Goal: Entertainment & Leisure: Consume media (video, audio)

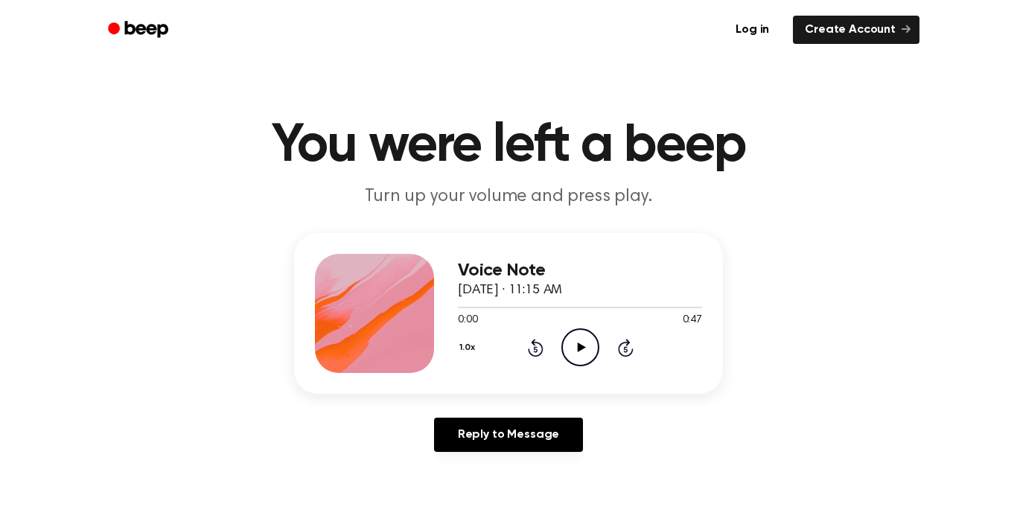
click at [586, 350] on icon "Play Audio" at bounding box center [580, 347] width 38 height 38
click at [586, 350] on icon "Pause Audio" at bounding box center [580, 347] width 38 height 38
click at [570, 340] on icon "Play Audio" at bounding box center [580, 347] width 38 height 38
click at [570, 340] on icon "Pause Audio" at bounding box center [580, 347] width 38 height 38
click at [823, 330] on div "Voice Note [DATE] · 11:15 AM 0:22 0:47 Your browser does not support the [objec…" at bounding box center [508, 348] width 981 height 231
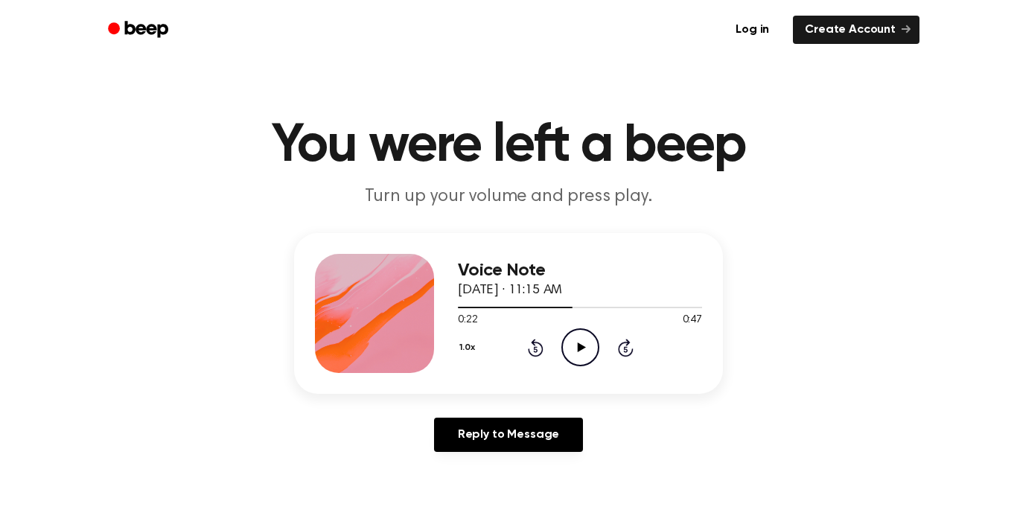
click at [570, 348] on icon "Play Audio" at bounding box center [580, 347] width 38 height 38
click at [530, 336] on div "1.0x Rewind 5 seconds Play Audio Skip 5 seconds" at bounding box center [580, 347] width 244 height 38
click at [536, 348] on icon "Rewind 5 seconds" at bounding box center [535, 347] width 16 height 19
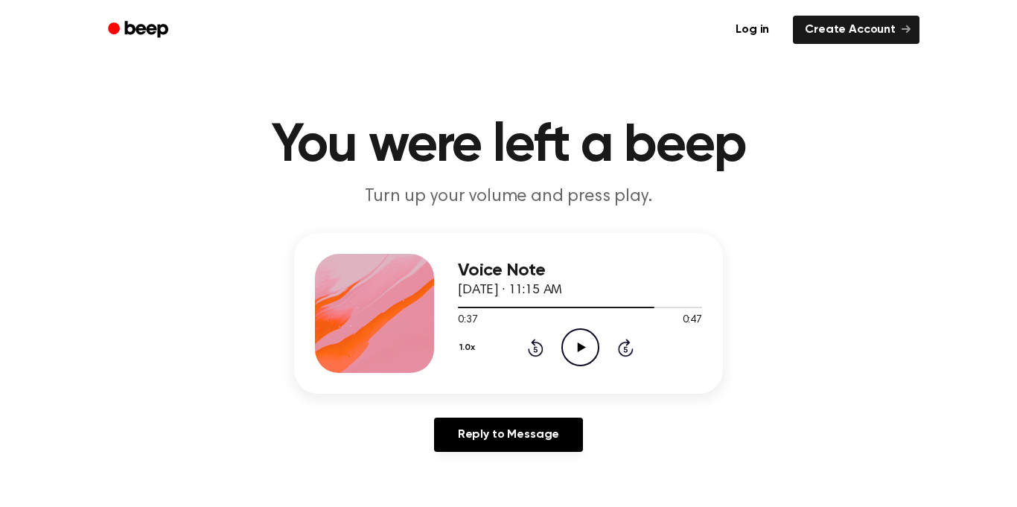
click at [536, 348] on icon "Rewind 5 seconds" at bounding box center [535, 347] width 16 height 19
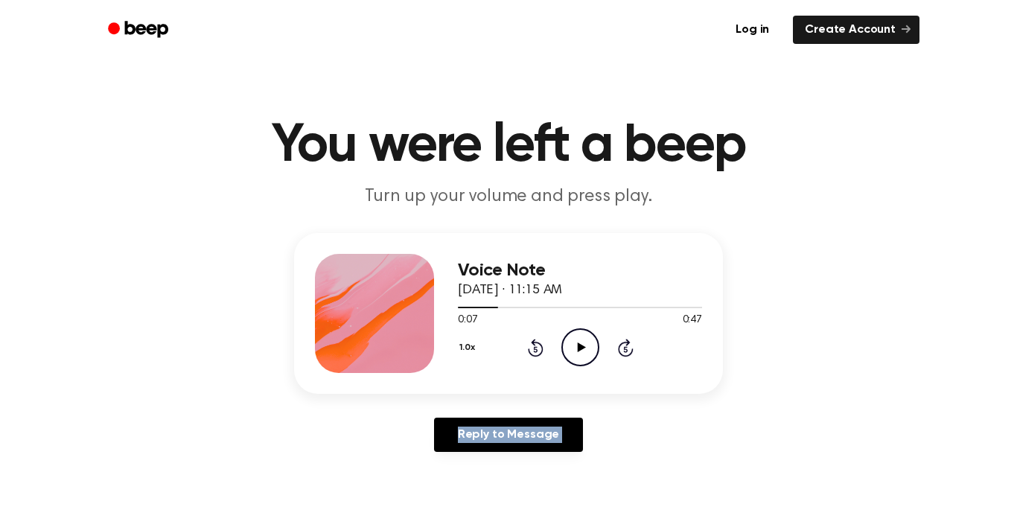
click at [536, 348] on icon "Rewind 5 seconds" at bounding box center [535, 347] width 16 height 19
click at [584, 353] on icon "Play Audio" at bounding box center [580, 347] width 38 height 38
click at [584, 353] on icon "Pause Audio" at bounding box center [580, 347] width 38 height 38
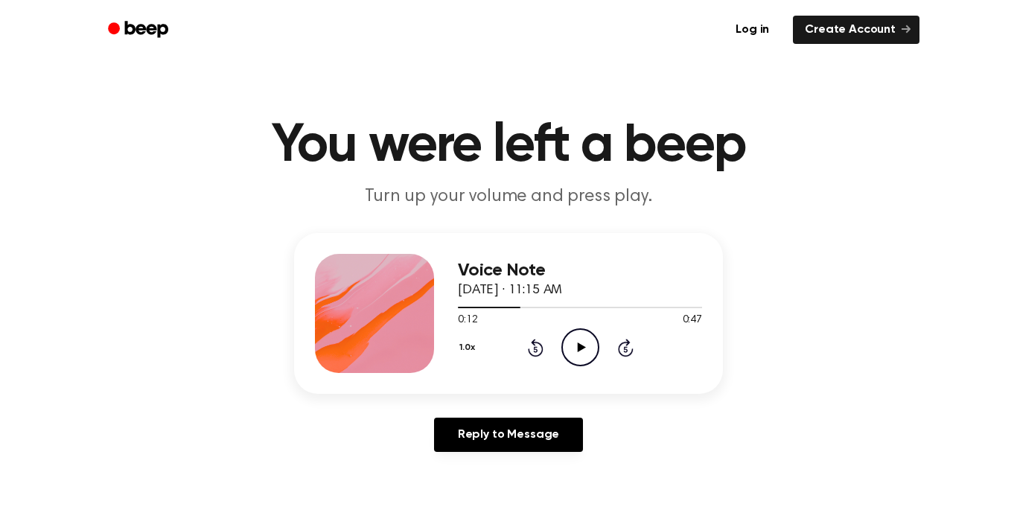
click at [584, 354] on icon "Play Audio" at bounding box center [580, 347] width 38 height 38
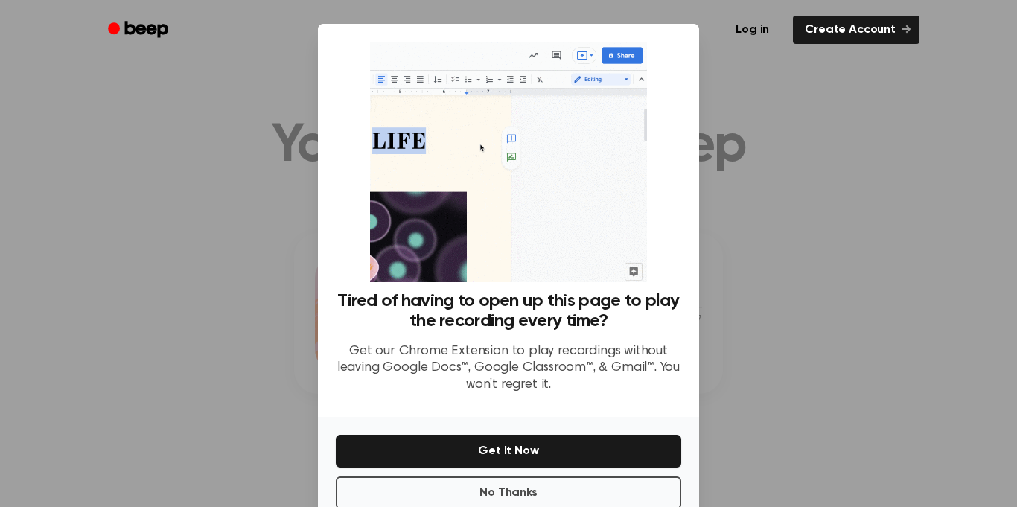
click at [745, 180] on div at bounding box center [508, 253] width 1017 height 507
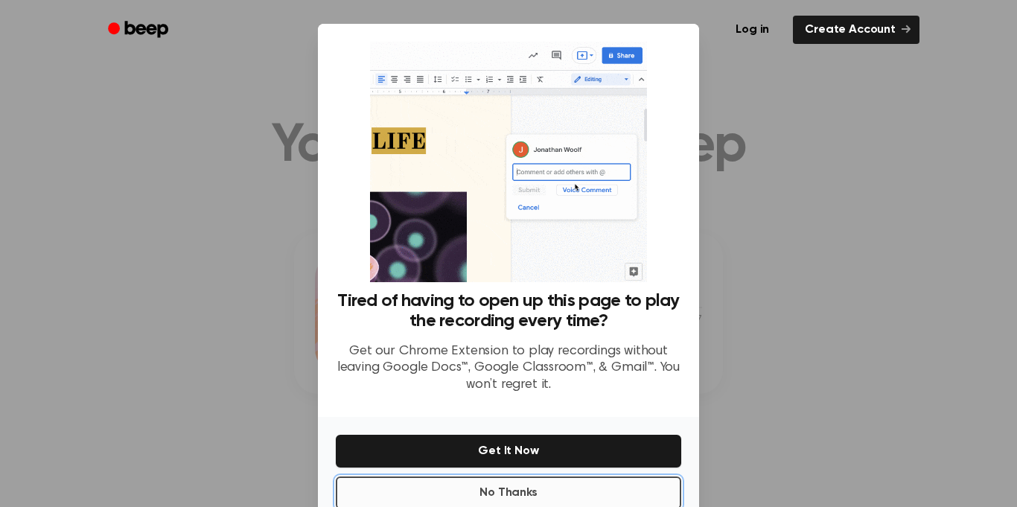
click at [550, 485] on button "No Thanks" at bounding box center [508, 492] width 345 height 33
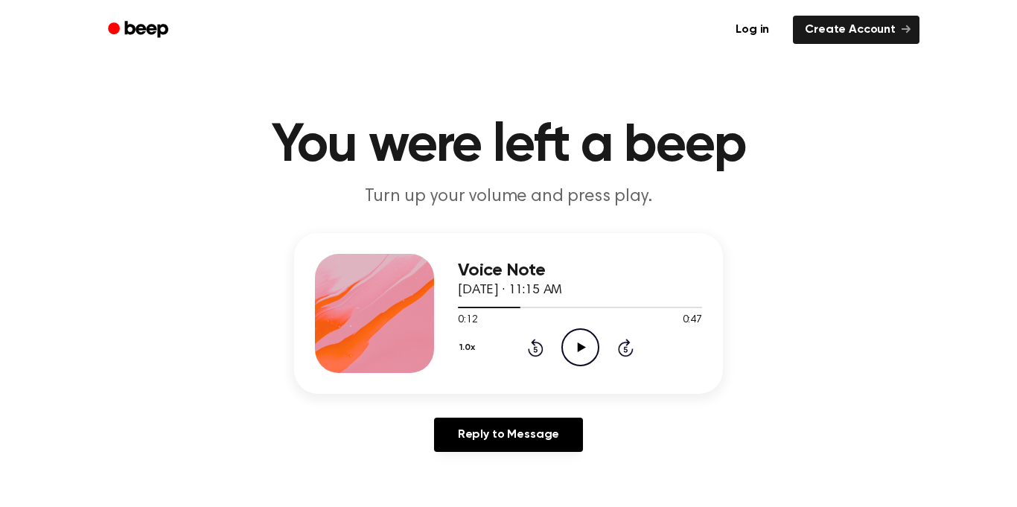
click at [582, 343] on icon "Play Audio" at bounding box center [580, 347] width 38 height 38
